Goal: Book appointment/travel/reservation

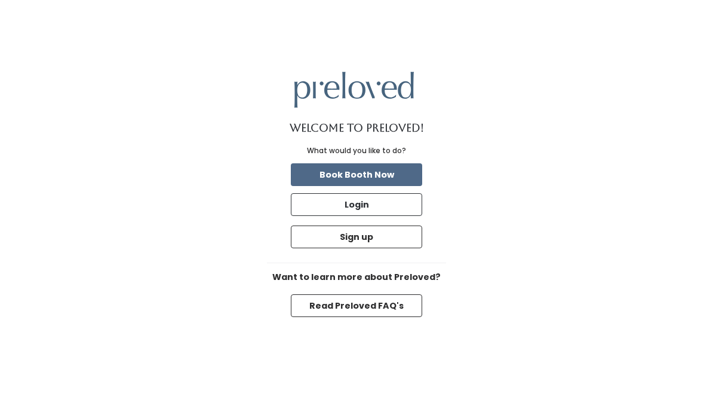
click at [401, 316] on button "Read Preloved FAQ's" at bounding box center [356, 305] width 131 height 23
click at [377, 185] on button "Book Booth Now" at bounding box center [356, 174] width 131 height 23
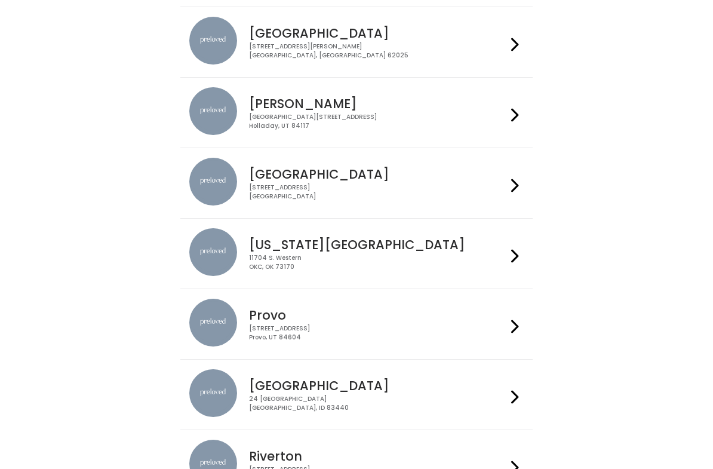
scroll to position [177, 0]
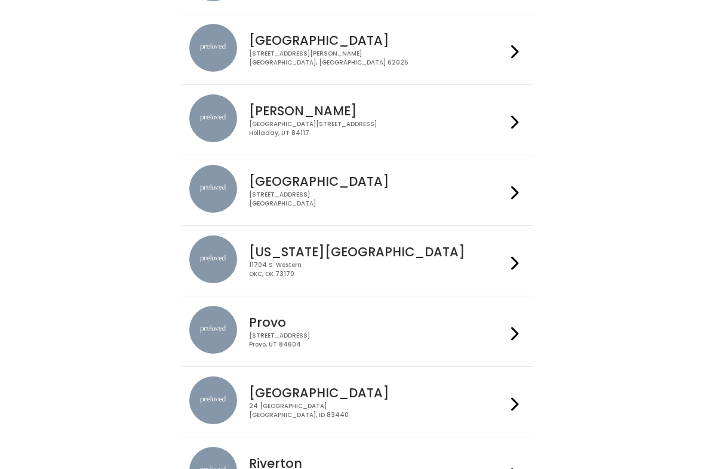
click at [397, 268] on div "11704 S. Western OKC, OK 73170" at bounding box center [377, 269] width 257 height 17
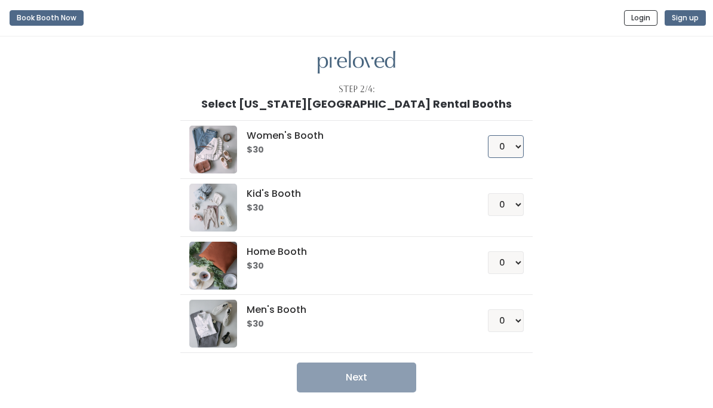
click at [514, 143] on select "0 1 2 3 4" at bounding box center [506, 146] width 36 height 23
select select "1"
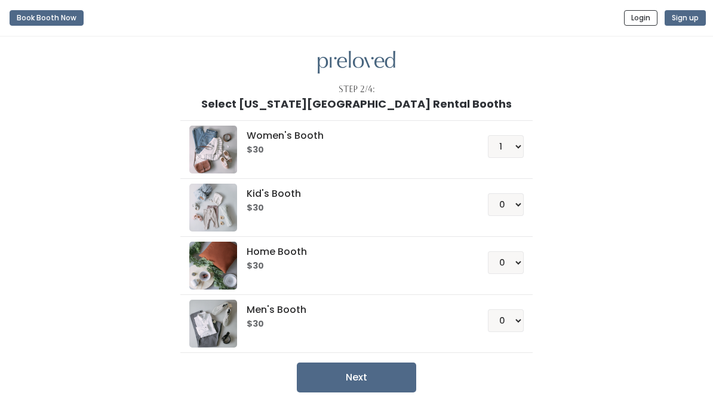
click at [382, 378] on button "Next" at bounding box center [357, 377] width 120 height 30
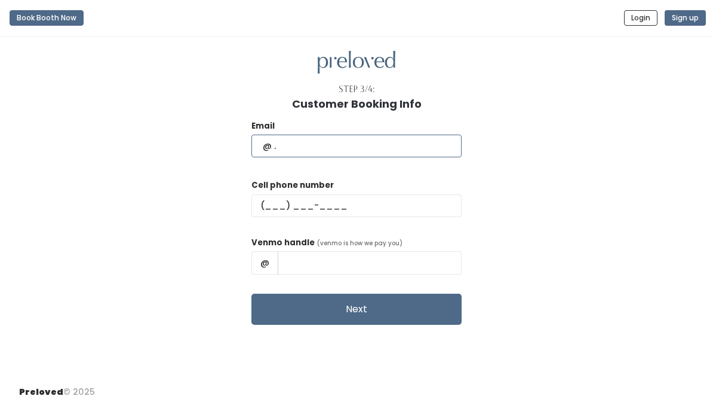
click at [361, 146] on input "text" at bounding box center [357, 145] width 210 height 23
type input "Curlyconfidence2020@gmail.com"
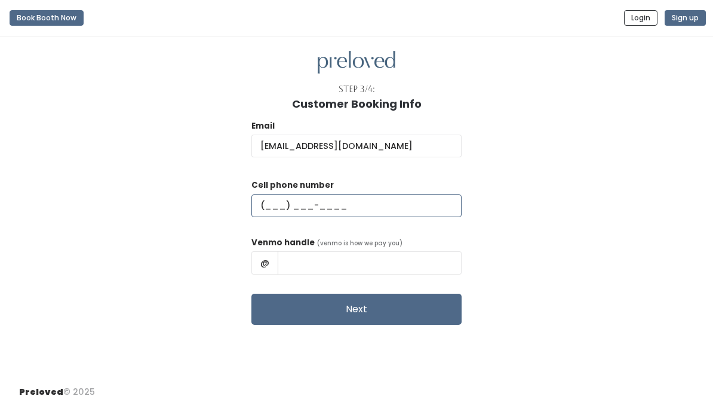
click at [391, 209] on input "text" at bounding box center [357, 205] width 210 height 23
type input "(405) 535-5301"
click at [344, 267] on input "text" at bounding box center [370, 262] width 184 height 23
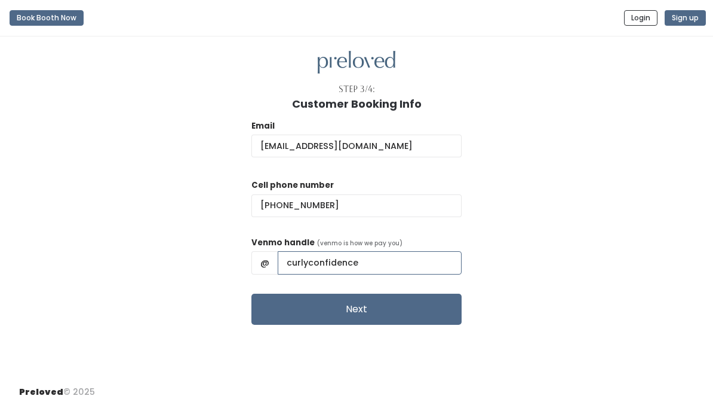
type input "curlyconfidence"
click at [380, 314] on button "Next" at bounding box center [357, 308] width 210 height 31
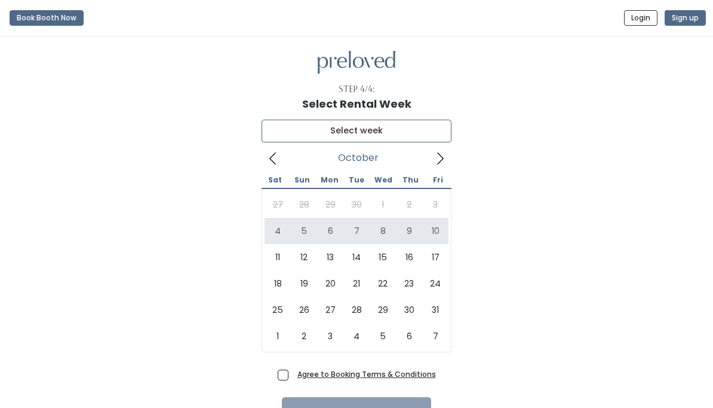
type input "[DATE] to [DATE]"
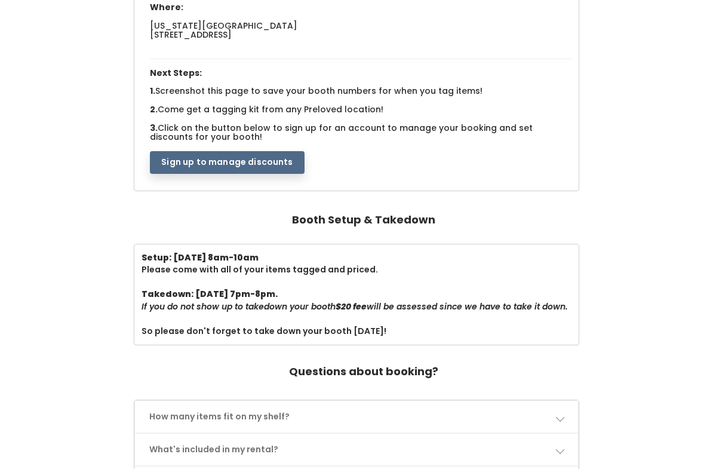
scroll to position [215, 0]
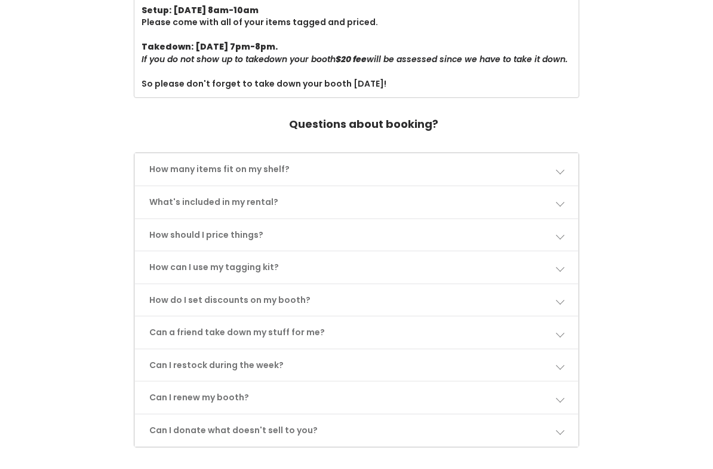
click at [458, 175] on link "How many items fit on my shelf?" at bounding box center [356, 170] width 443 height 32
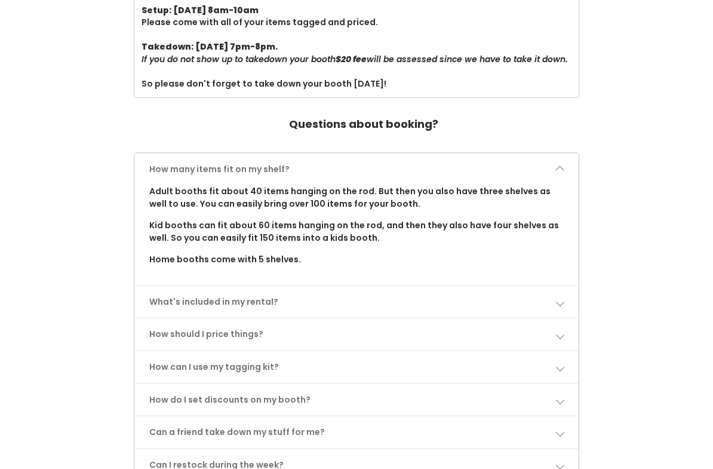
click at [566, 179] on link "How many items fit on my shelf?" at bounding box center [356, 170] width 443 height 32
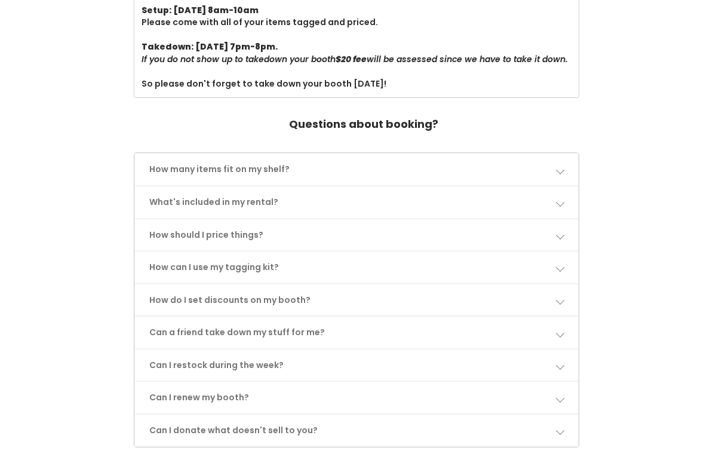
click at [393, 206] on link "What's included in my rental?" at bounding box center [356, 202] width 443 height 32
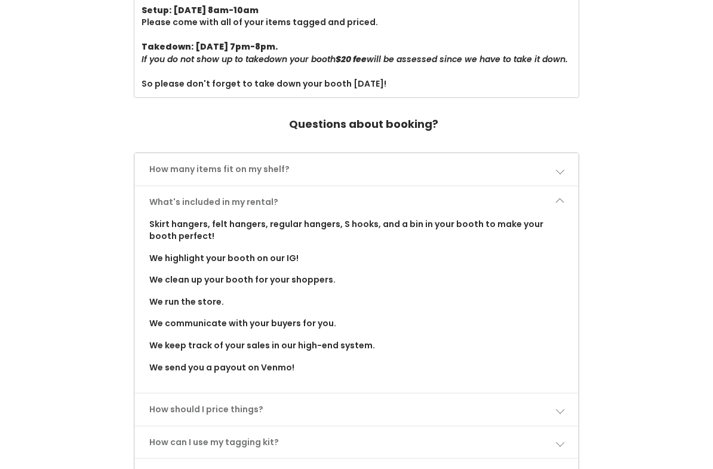
click at [565, 213] on link "What's included in my rental?" at bounding box center [356, 202] width 443 height 32
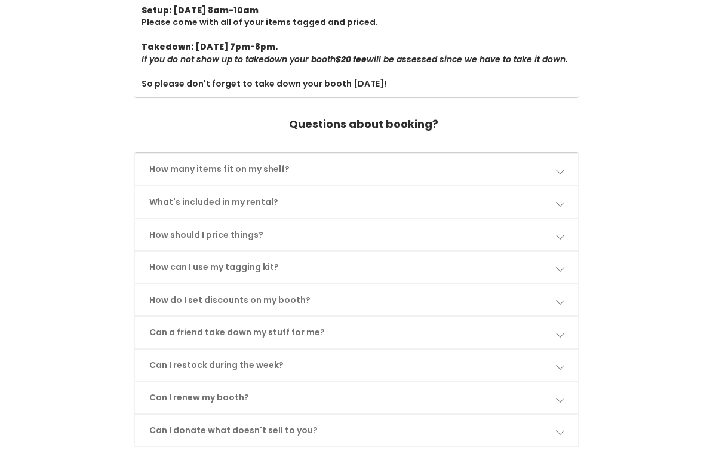
click at [353, 272] on link "How can I use my tagging kit?" at bounding box center [356, 268] width 443 height 32
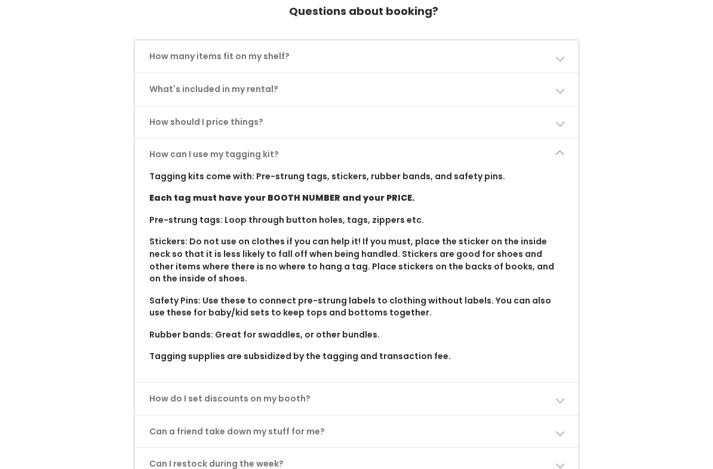
scroll to position [566, 0]
click at [327, 162] on link "How can I use my tagging kit?" at bounding box center [356, 155] width 443 height 32
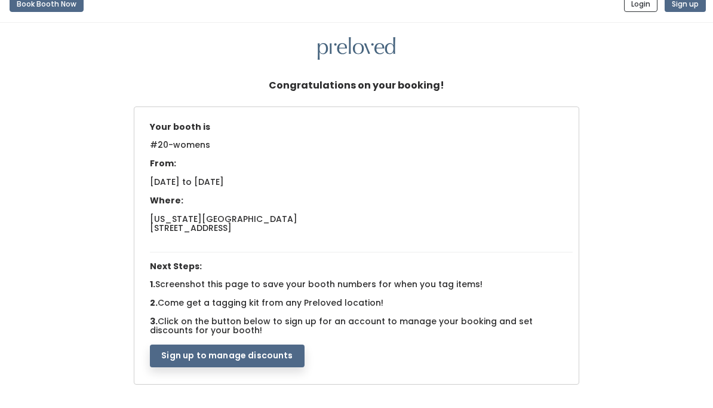
scroll to position [0, 0]
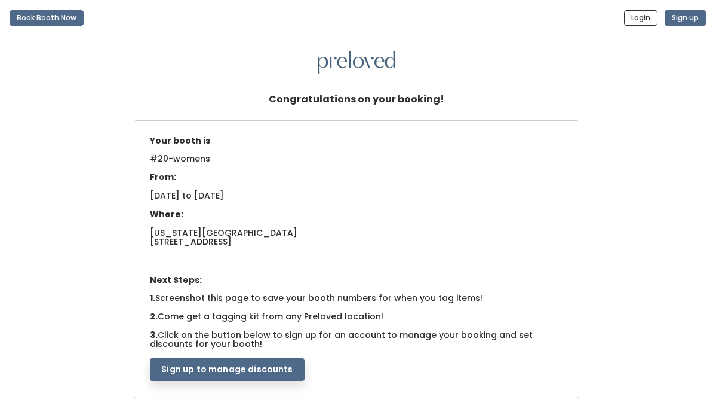
click at [365, 69] on img at bounding box center [357, 62] width 78 height 23
click at [349, 72] on img at bounding box center [357, 62] width 78 height 23
